Goal: Entertainment & Leisure: Consume media (video, audio)

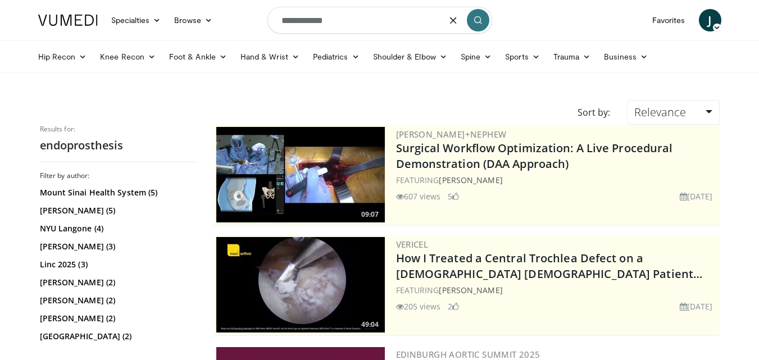
scroll to position [1798, 0]
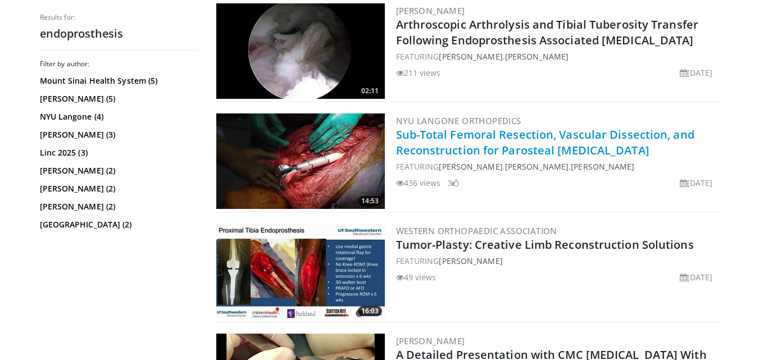
click at [492, 144] on link "Sub-Total Femoral Resection, Vascular Dissection, and Reconstruction for Parost…" at bounding box center [545, 142] width 298 height 31
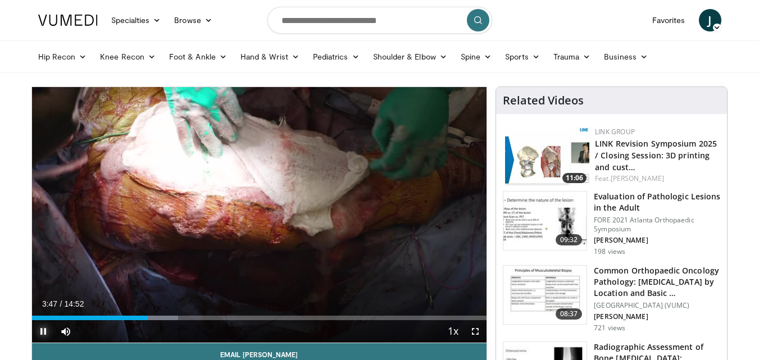
click at [43, 326] on span "Video Player" at bounding box center [43, 331] width 22 height 22
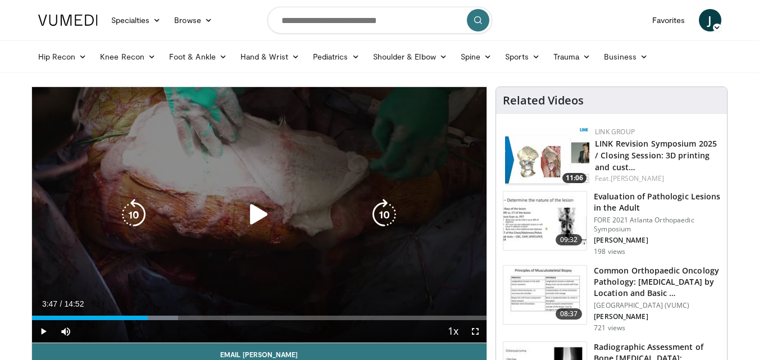
click at [257, 217] on icon "Video Player" at bounding box center [258, 214] width 31 height 31
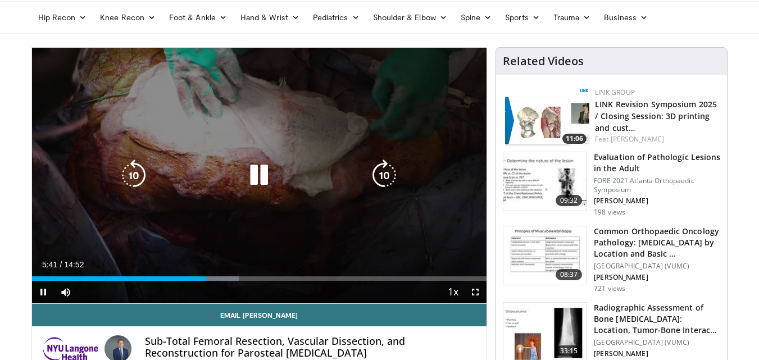
scroll to position [56, 0]
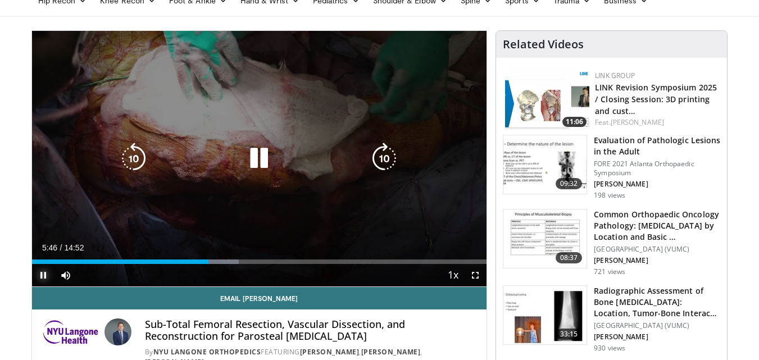
click at [43, 272] on span "Video Player" at bounding box center [43, 275] width 22 height 22
click at [261, 163] on icon "Video Player" at bounding box center [258, 158] width 31 height 31
click at [257, 149] on icon "Video Player" at bounding box center [258, 158] width 31 height 31
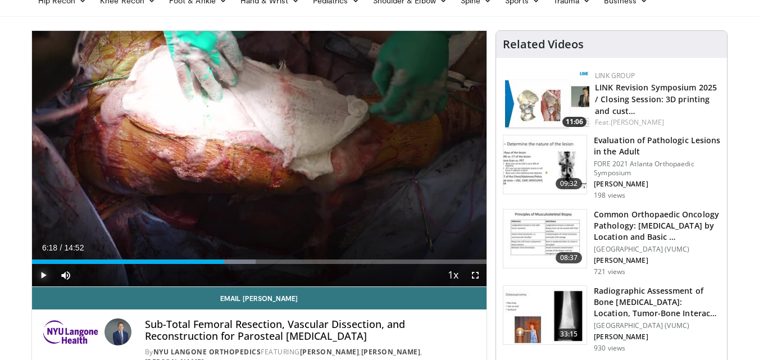
click at [43, 276] on span "Video Player" at bounding box center [43, 275] width 22 height 22
click at [41, 270] on span "Video Player" at bounding box center [43, 275] width 22 height 22
